Goal: Task Accomplishment & Management: Complete application form

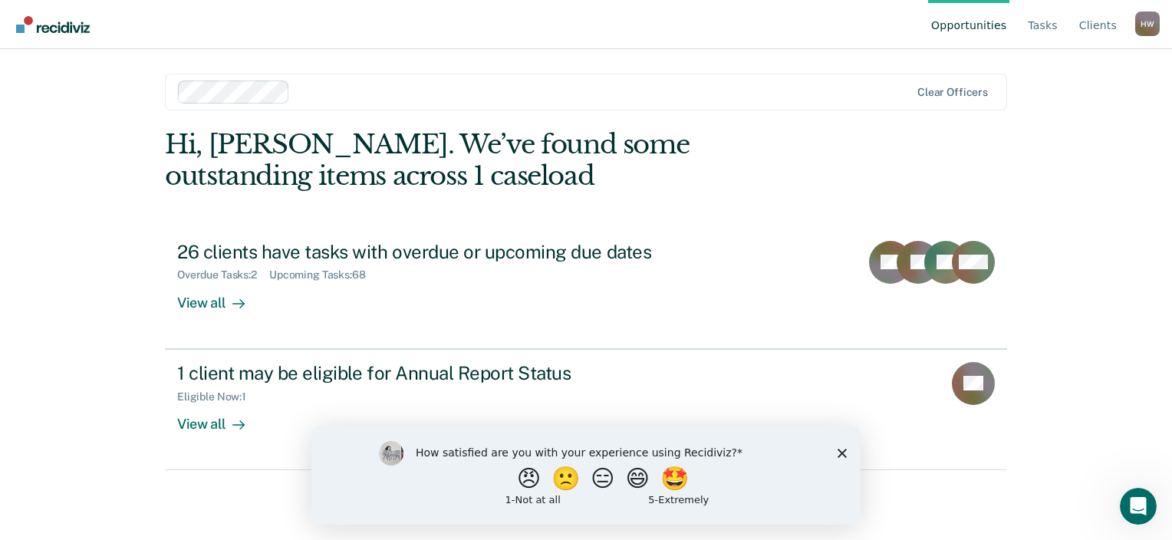
click at [987, 31] on link "Opportunities" at bounding box center [968, 24] width 81 height 49
click at [987, 22] on link "Opportunities" at bounding box center [968, 24] width 81 height 49
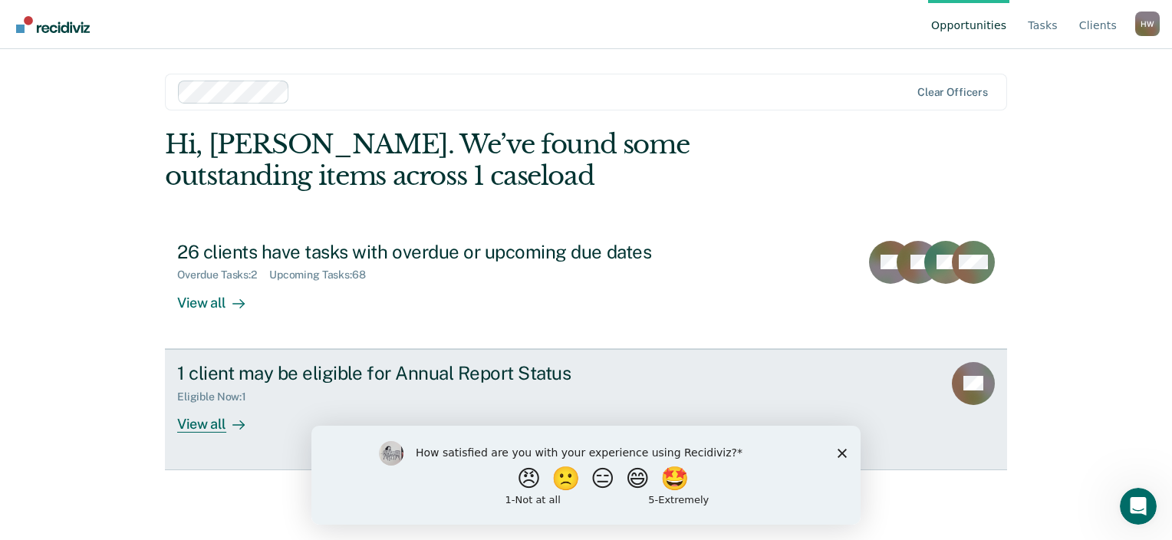
click at [354, 406] on div "1 client may be eligible for Annual Report Status Eligible Now : 1 View all" at bounding box center [464, 397] width 575 height 71
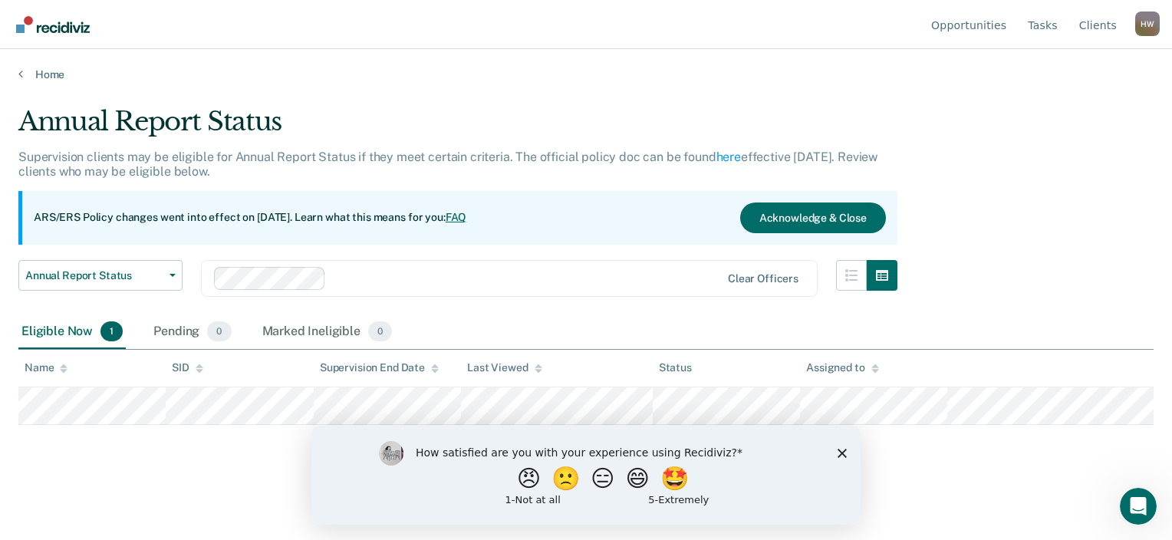
drag, startPoint x: 841, startPoint y: 448, endPoint x: 854, endPoint y: 452, distance: 13.6
click at [840, 448] on icon "Close survey" at bounding box center [842, 452] width 9 height 9
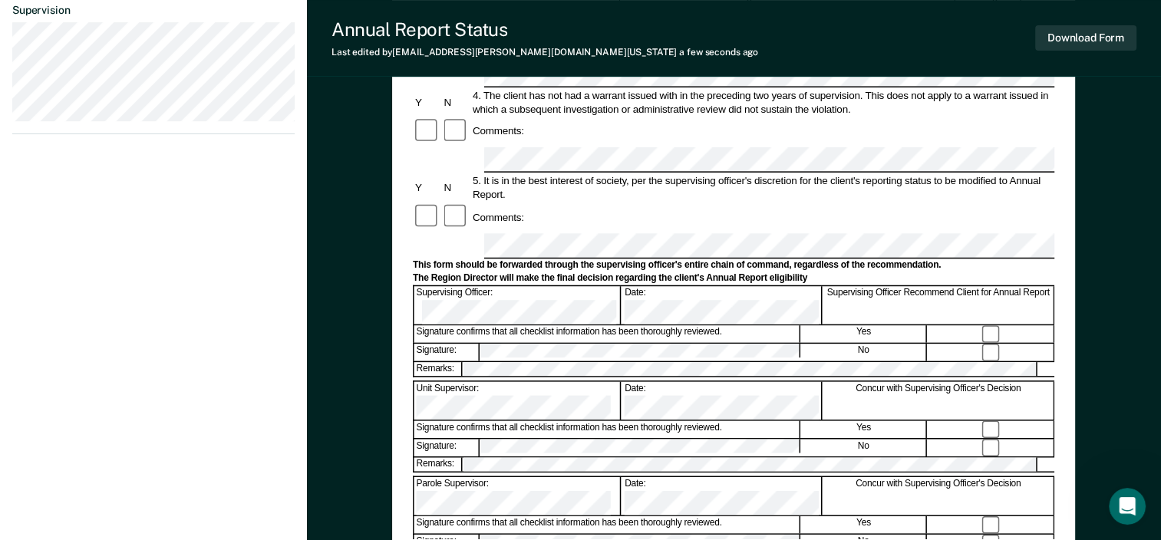
scroll to position [460, 0]
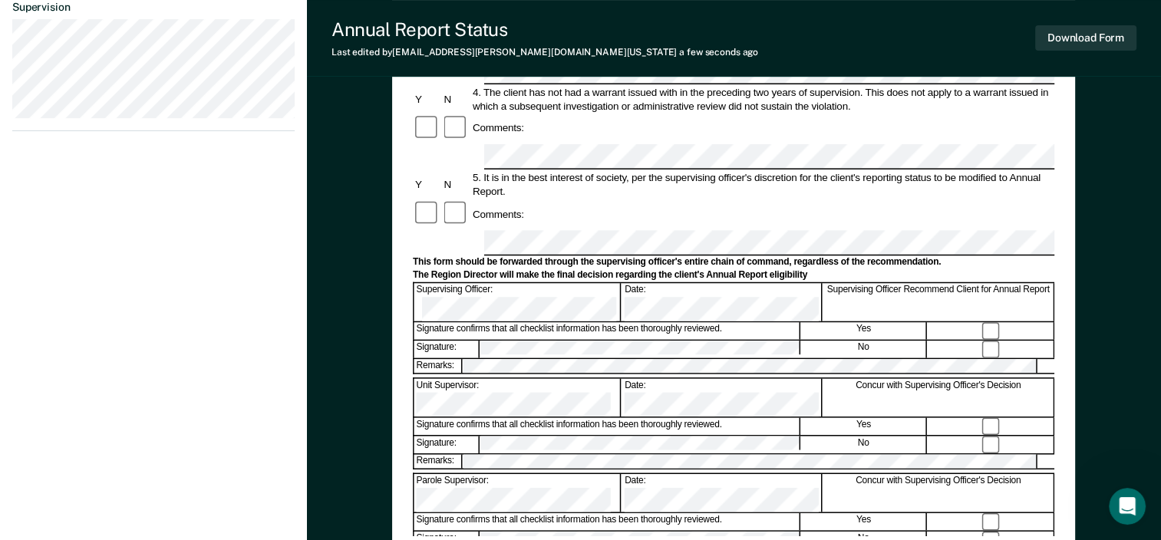
click at [669, 511] on div "Annual Reporting Checklist, Recommendation, and Determination Form Clients who …" at bounding box center [733, 112] width 641 height 849
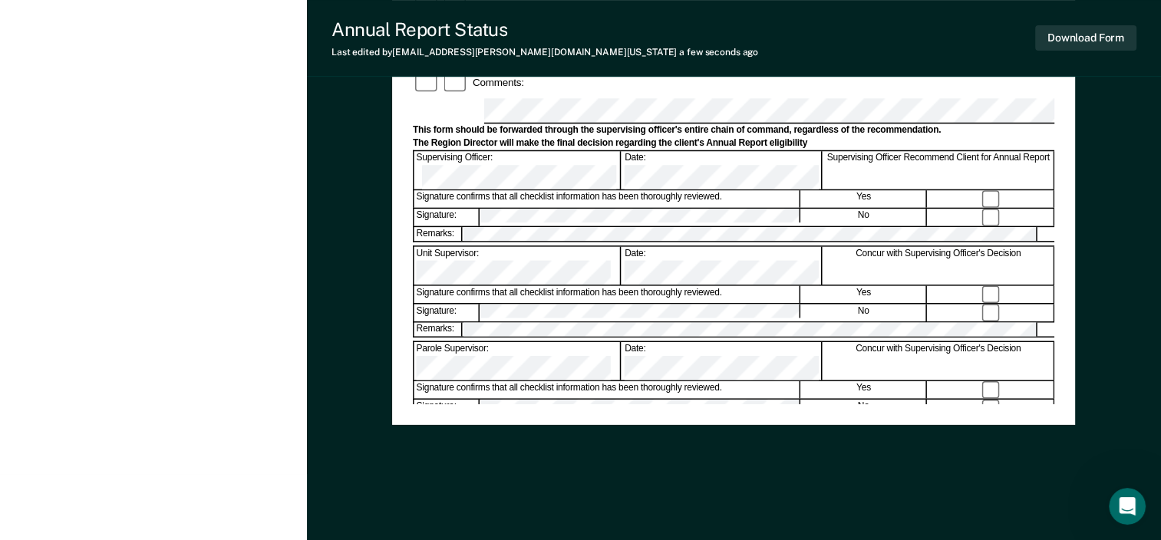
scroll to position [0, 0]
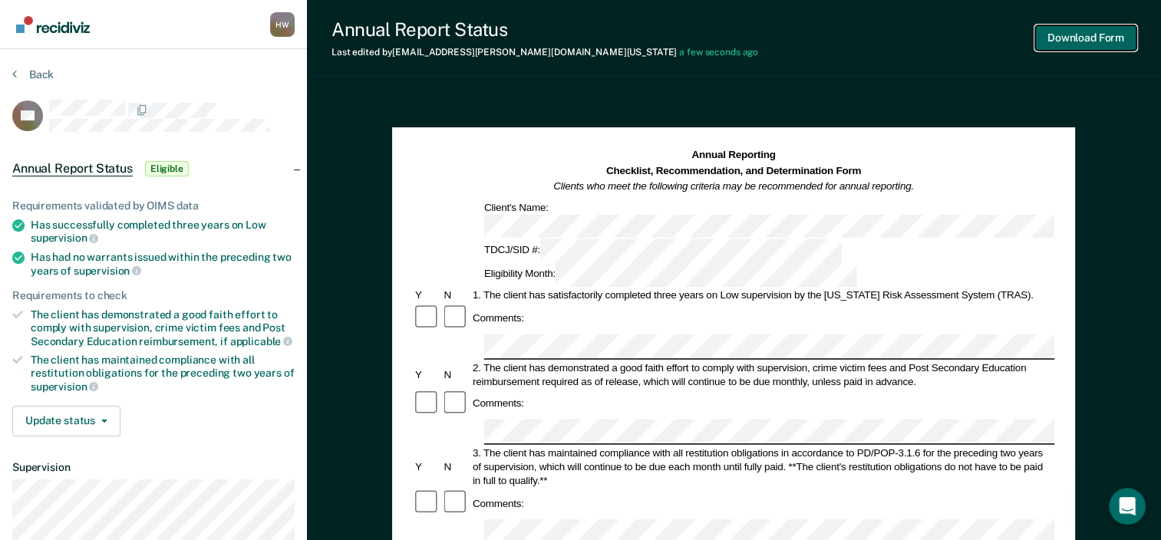
click at [1102, 35] on button "Download Form" at bounding box center [1085, 37] width 101 height 25
